Goal: Information Seeking & Learning: Learn about a topic

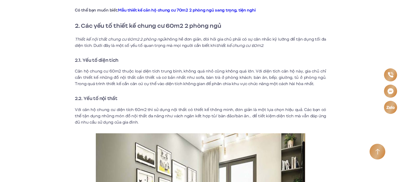
scroll to position [706, 0]
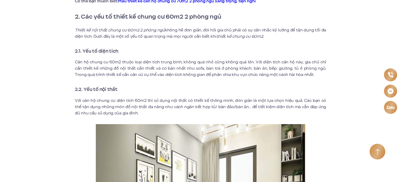
click at [260, 71] on p "Căn hộ chung cư 60m2 thuộc loại diện tích trung bình, không quá nhỏ cũng không …" at bounding box center [200, 68] width 251 height 19
click at [275, 69] on p "Căn hộ chung cư 60m2 thuộc loại diện tích trung bình, không quá nhỏ cũng không …" at bounding box center [200, 68] width 251 height 19
click at [285, 68] on p "Căn hộ chung cư 60m2 thuộc loại diện tích trung bình, không quá nhỏ cũng không …" at bounding box center [200, 68] width 251 height 19
click at [295, 68] on p "Căn hộ chung cư 60m2 thuộc loại diện tích trung bình, không quá nhỏ cũng không …" at bounding box center [200, 68] width 251 height 19
click at [305, 69] on p "Căn hộ chung cư 60m2 thuộc loại diện tích trung bình, không quá nhỏ cũng không …" at bounding box center [200, 68] width 251 height 19
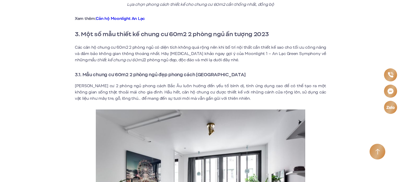
scroll to position [1307, 0]
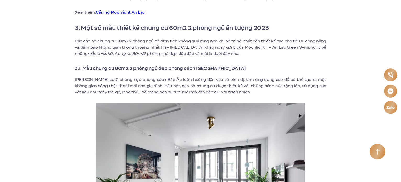
drag, startPoint x: 204, startPoint y: 47, endPoint x: 219, endPoint y: 54, distance: 17.0
click at [219, 54] on p "Các căn hộ chung cư 60m2 2 phòng ngủ có diện tích không quá rộng nên khi bố trí…" at bounding box center [200, 47] width 251 height 19
click at [201, 138] on img at bounding box center [200, 181] width 209 height 157
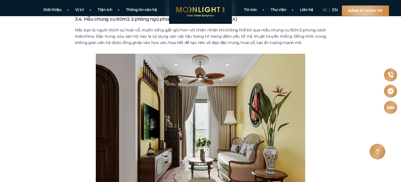
scroll to position [1903, 0]
